Goal: Find contact information: Find contact information

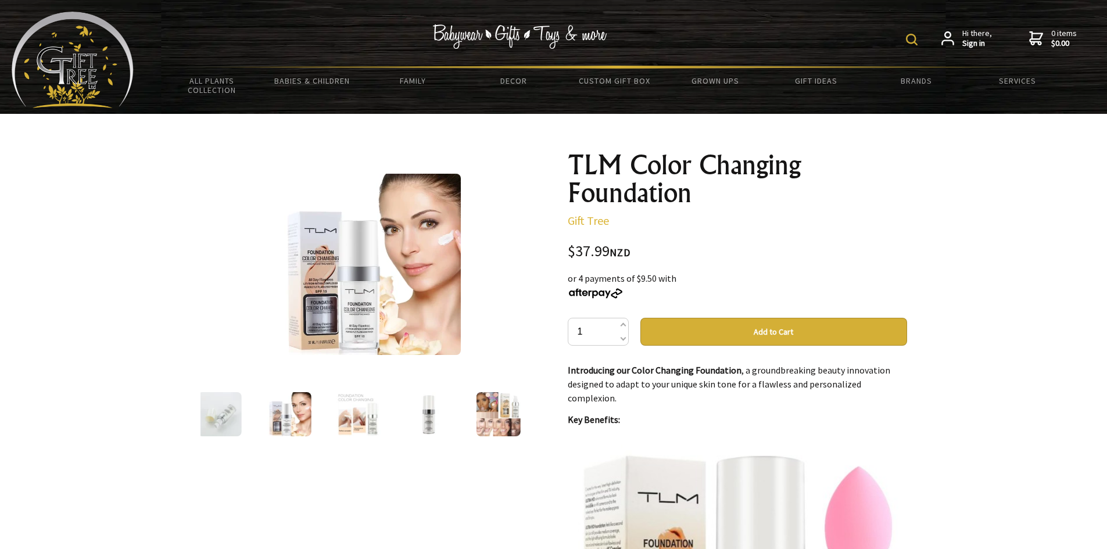
click at [362, 404] on img at bounding box center [358, 414] width 44 height 44
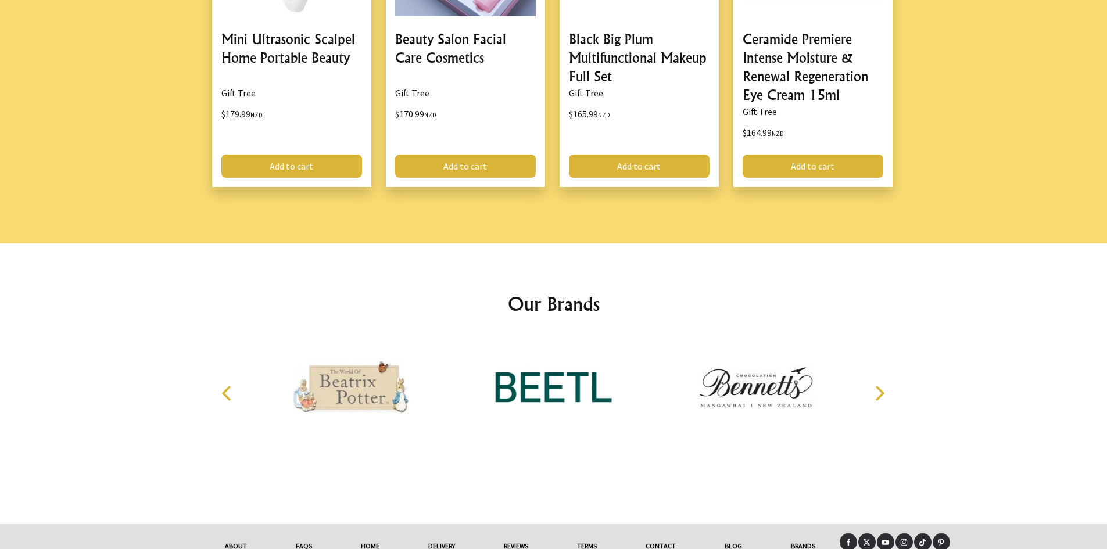
scroll to position [1545, 0]
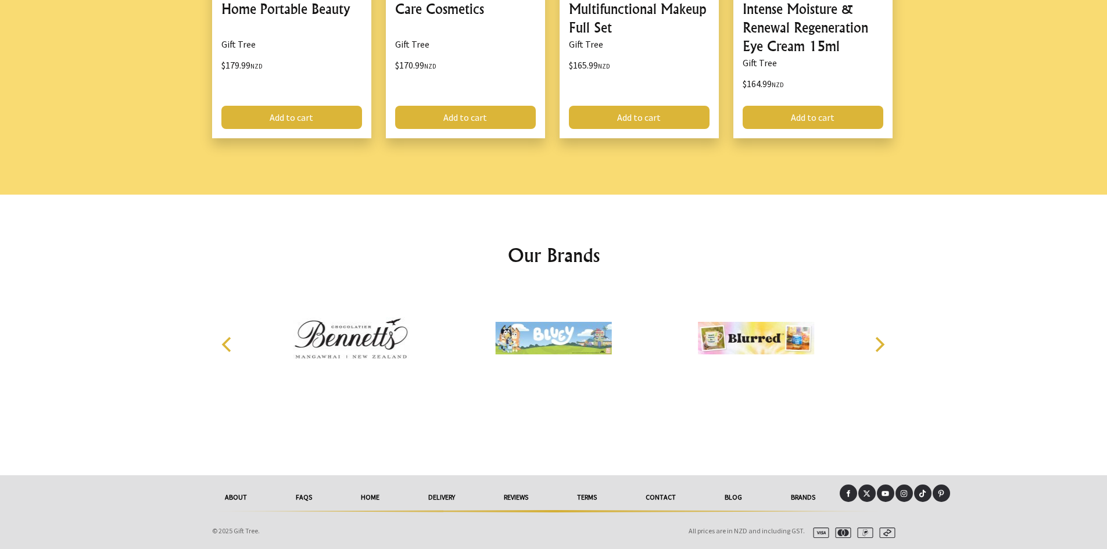
click at [658, 497] on link "Contact" at bounding box center [660, 497] width 79 height 26
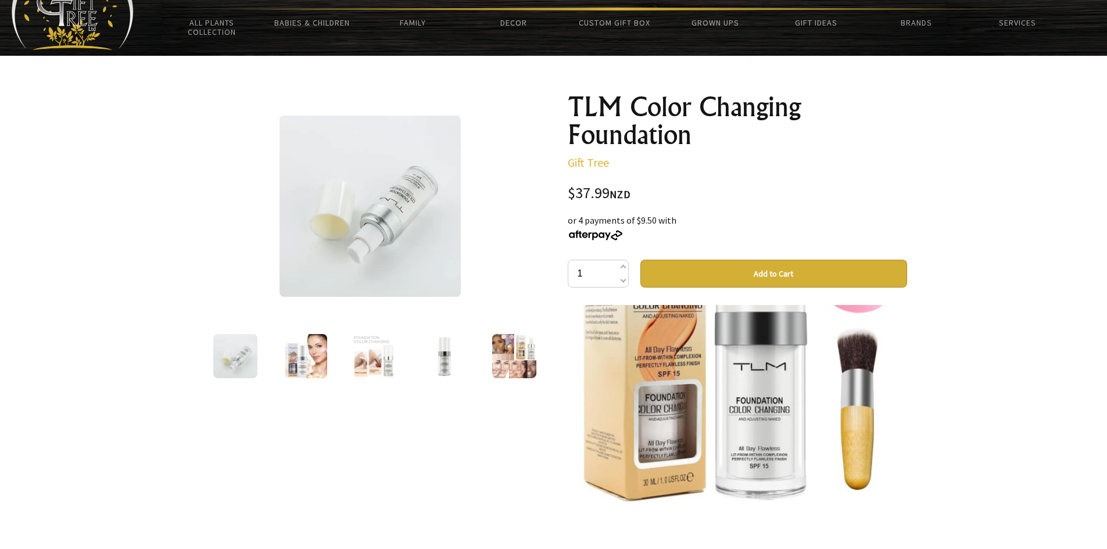
scroll to position [174, 0]
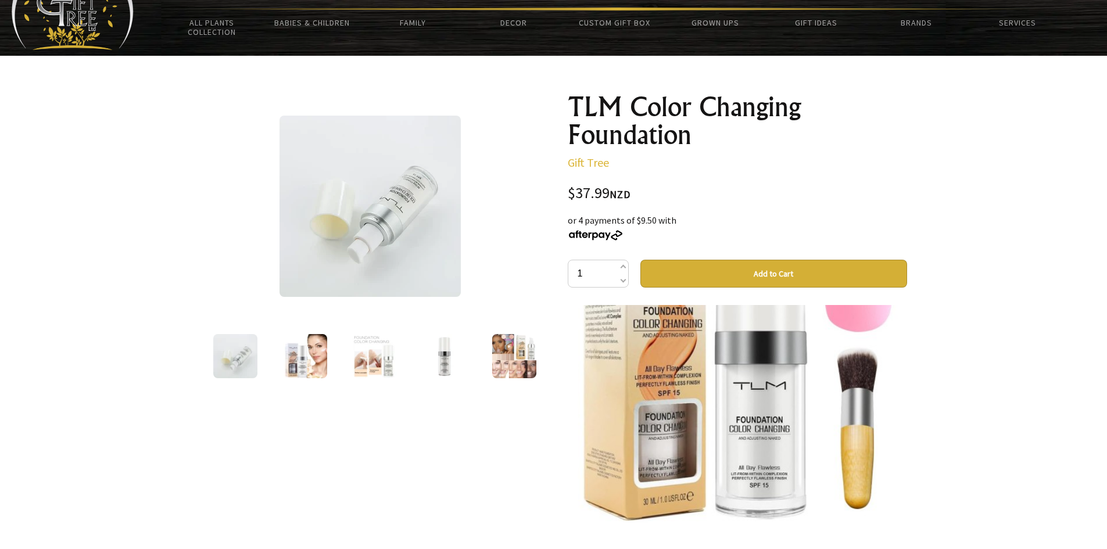
click at [301, 355] on img at bounding box center [305, 356] width 44 height 44
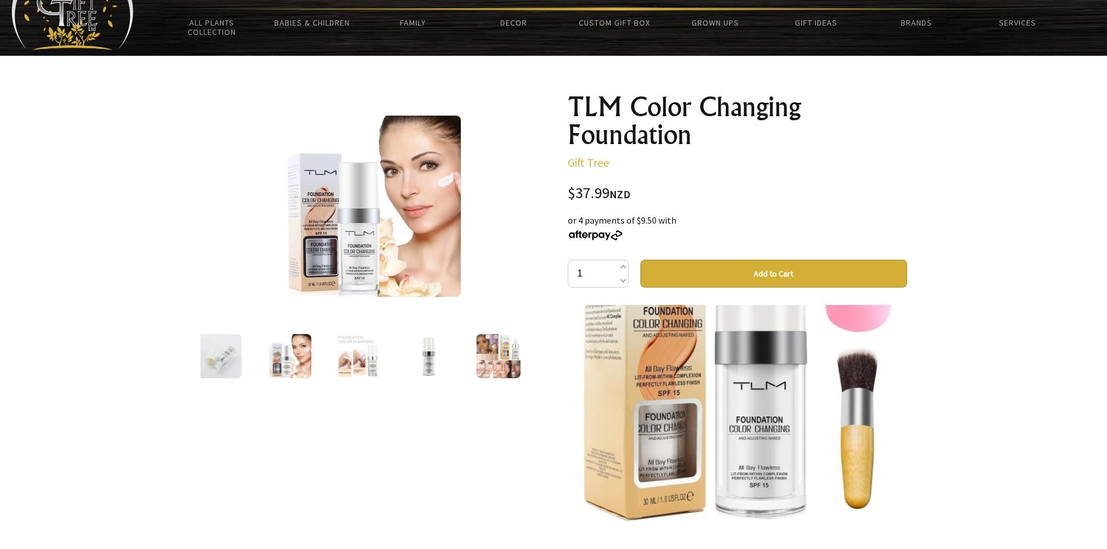
click at [364, 344] on img at bounding box center [358, 356] width 44 height 44
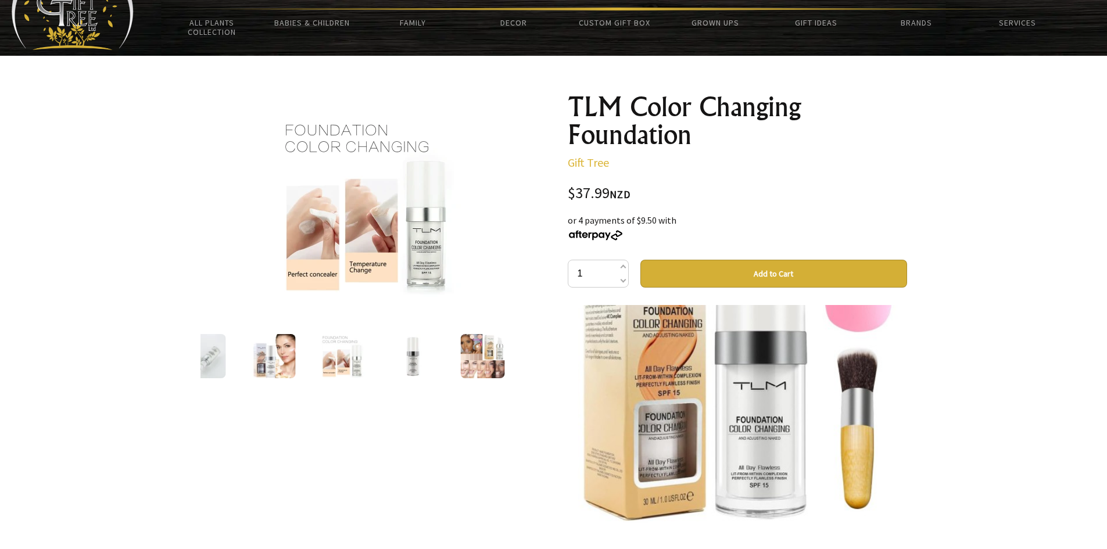
click at [424, 348] on img at bounding box center [412, 356] width 44 height 44
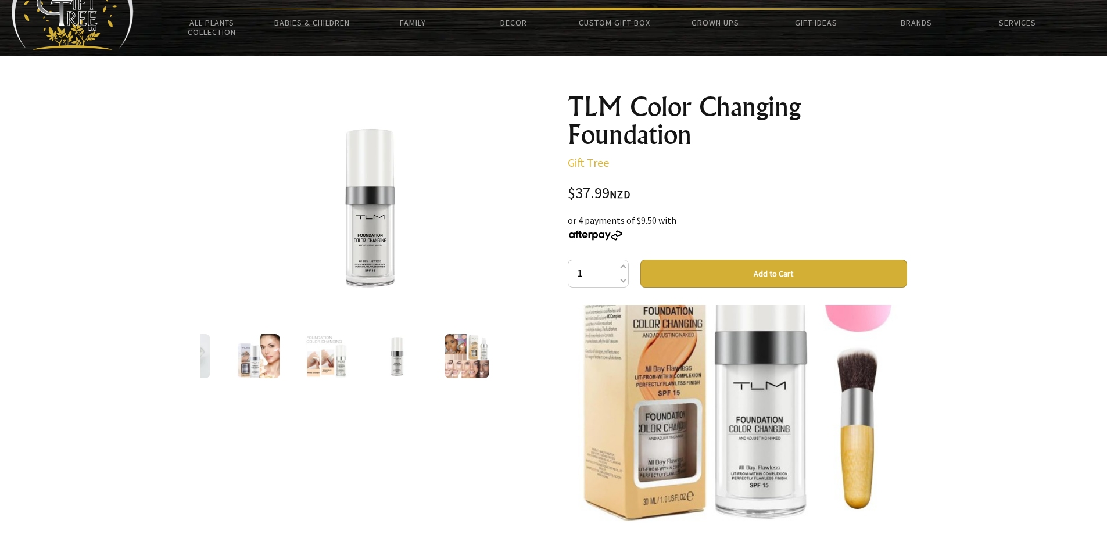
click at [467, 350] on img at bounding box center [466, 356] width 44 height 44
